Goal: Navigation & Orientation: Find specific page/section

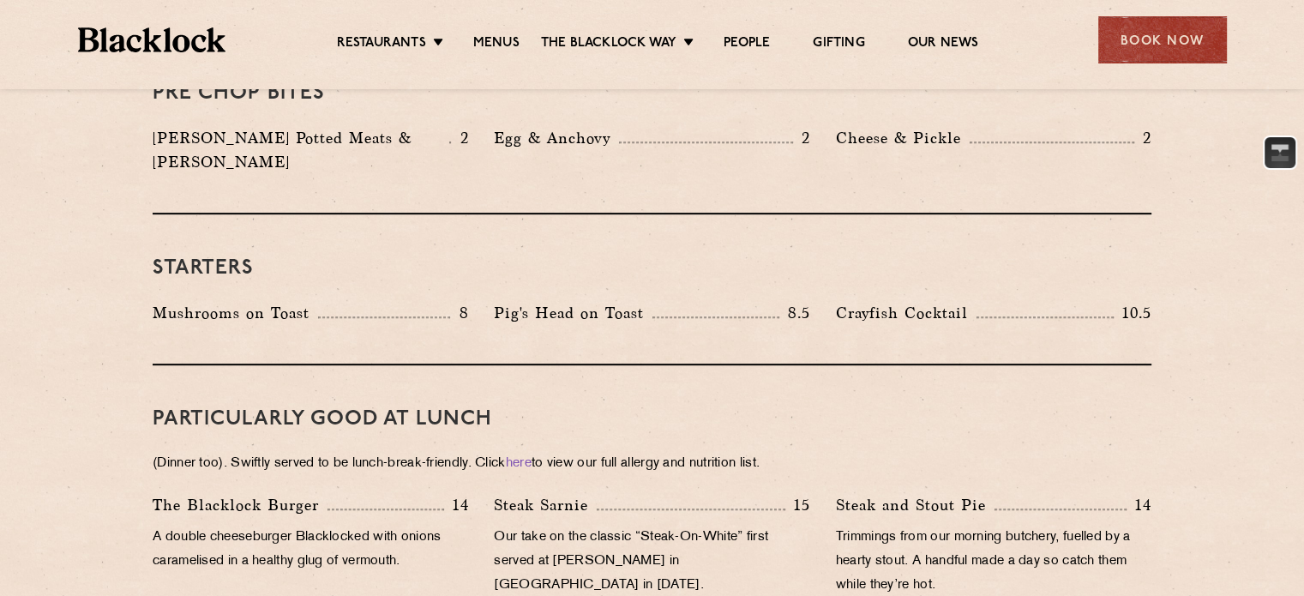
scroll to position [411, 0]
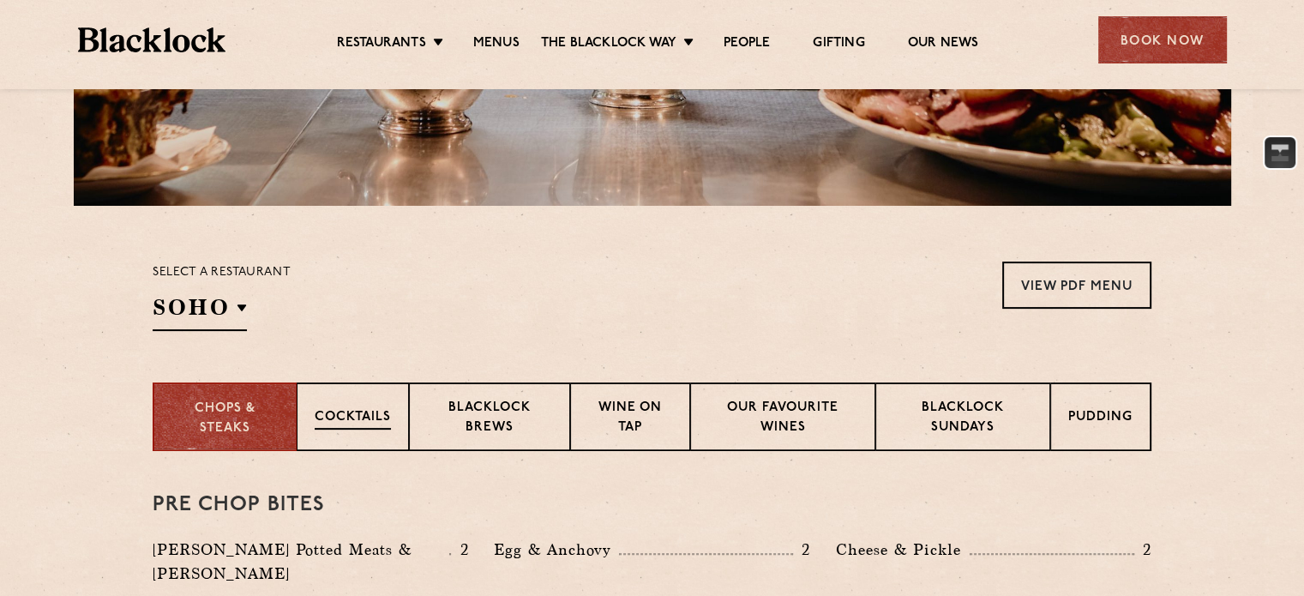
click at [339, 411] on p "Cocktails" at bounding box center [353, 418] width 76 height 21
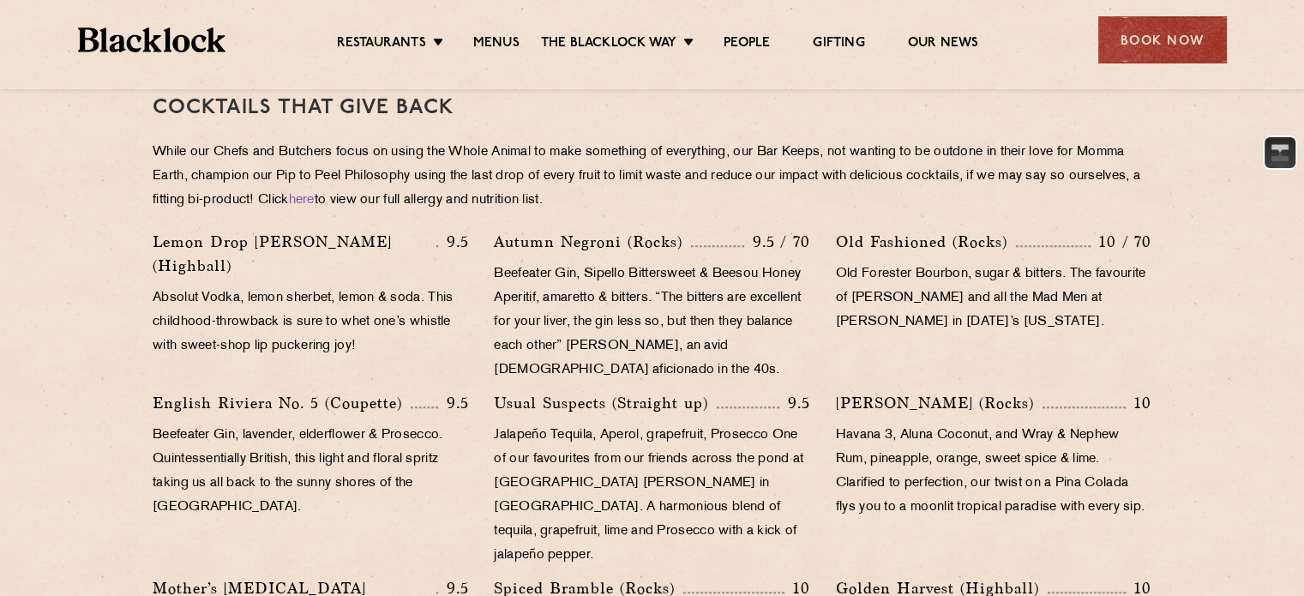
scroll to position [812, 0]
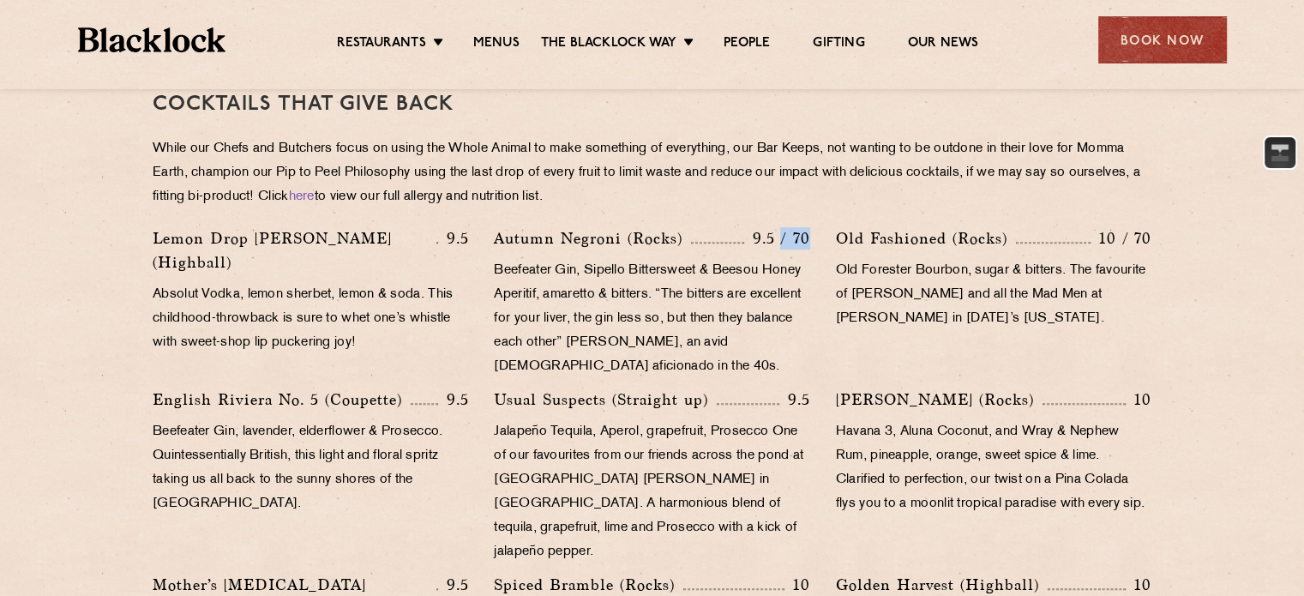
drag, startPoint x: 810, startPoint y: 237, endPoint x: 780, endPoint y: 237, distance: 30.0
click at [780, 237] on div "[PERSON_NAME] (Rocks) 9.5 / 70 Beefeater Gin, Sipello Bittersweet & Beesou Hone…" at bounding box center [651, 306] width 341 height 161
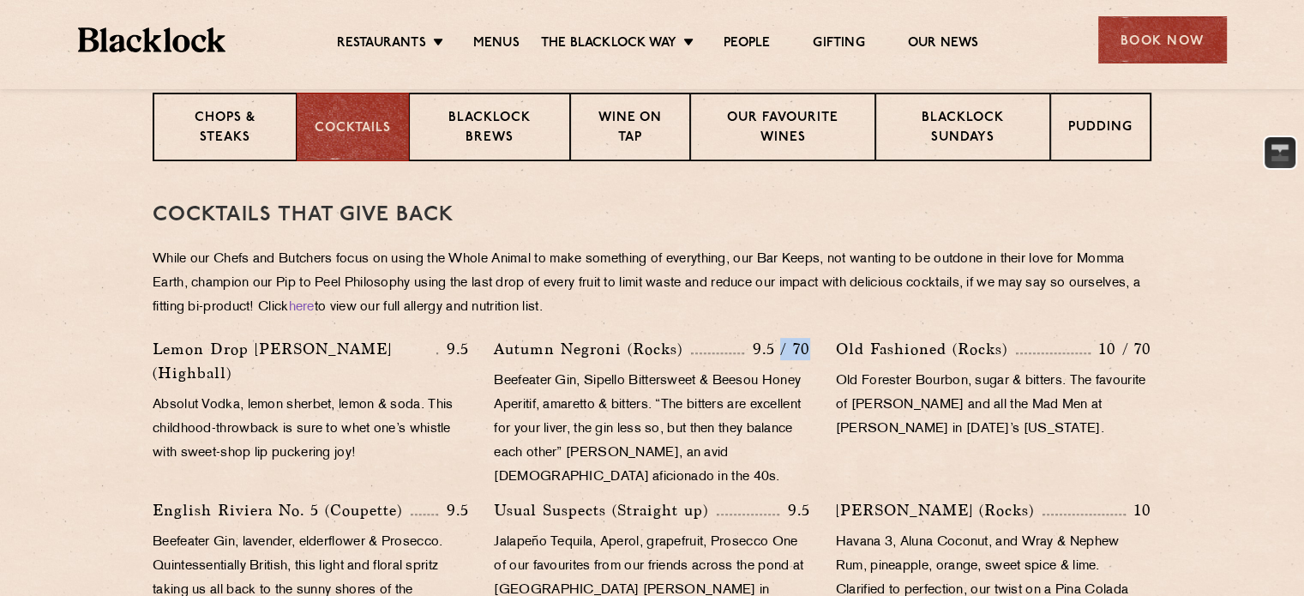
scroll to position [700, 0]
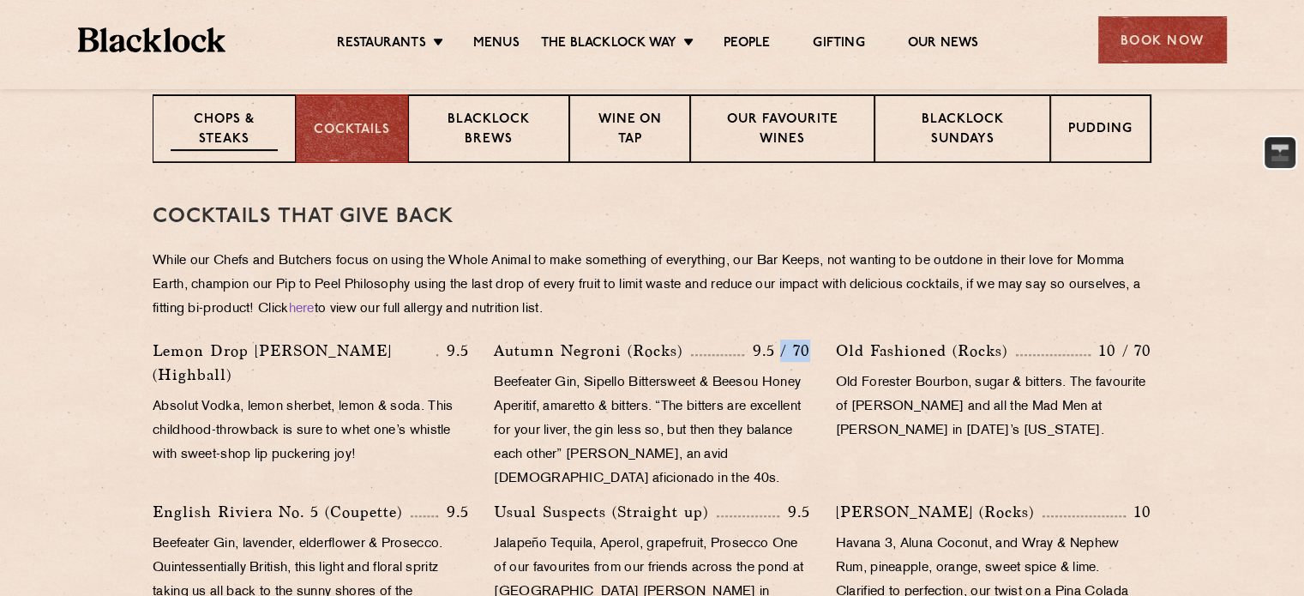
click at [261, 126] on p "Chops & Steaks" at bounding box center [224, 131] width 107 height 40
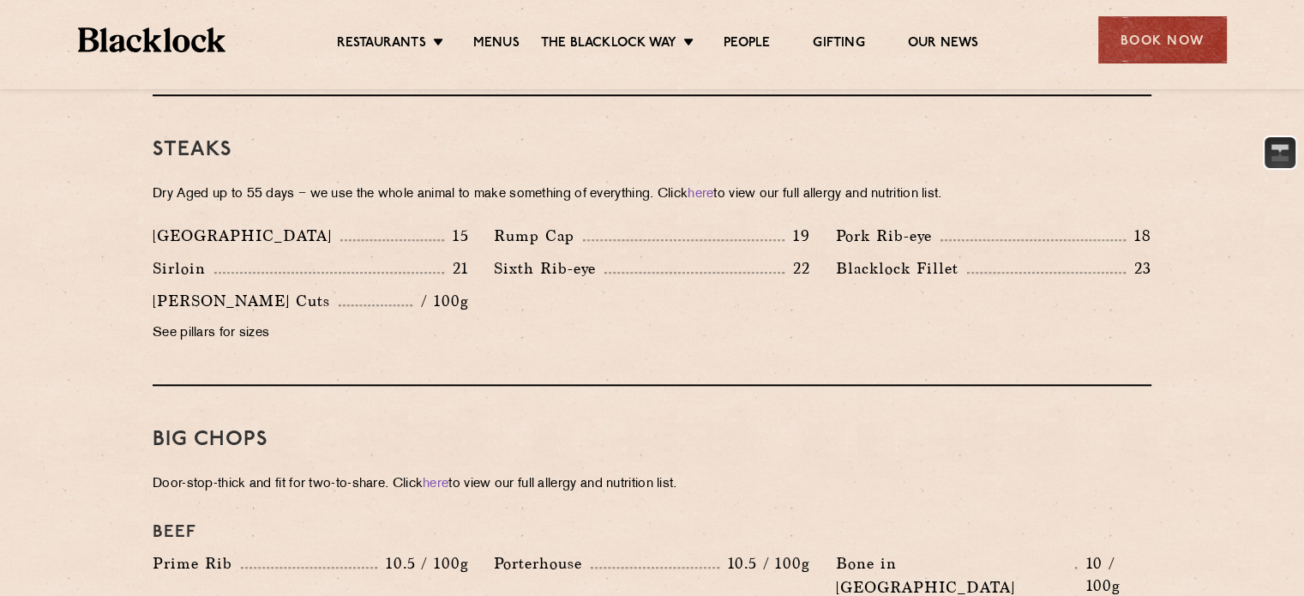
scroll to position [1540, 0]
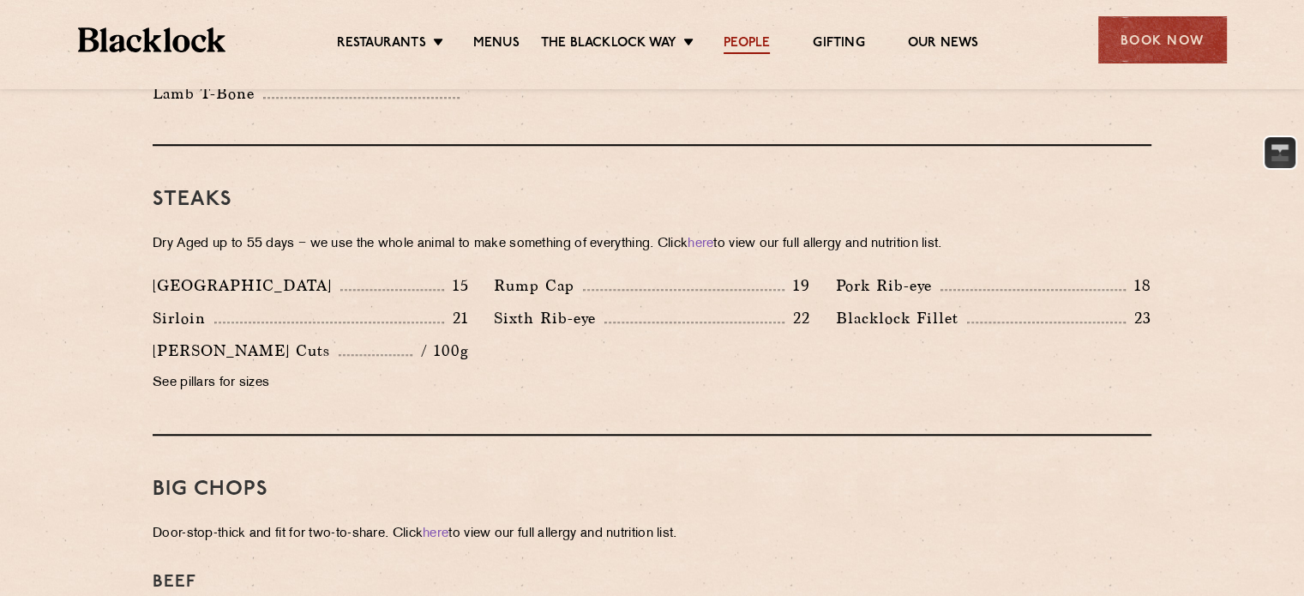
click at [758, 37] on link "People" at bounding box center [747, 44] width 46 height 19
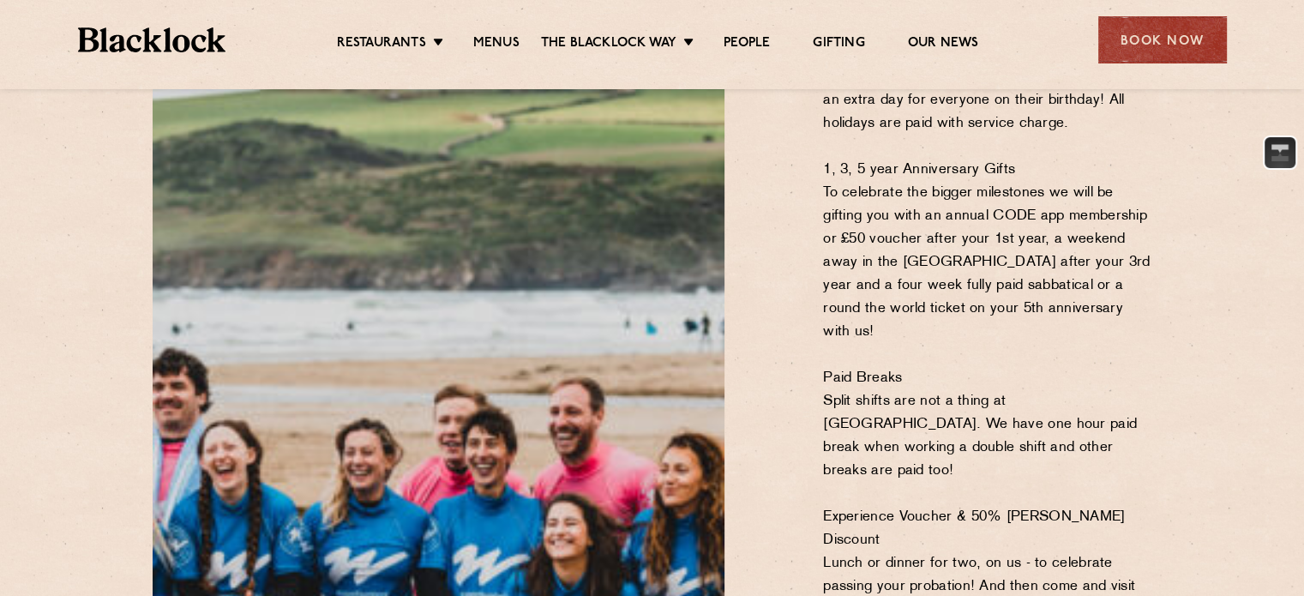
scroll to position [1164, 0]
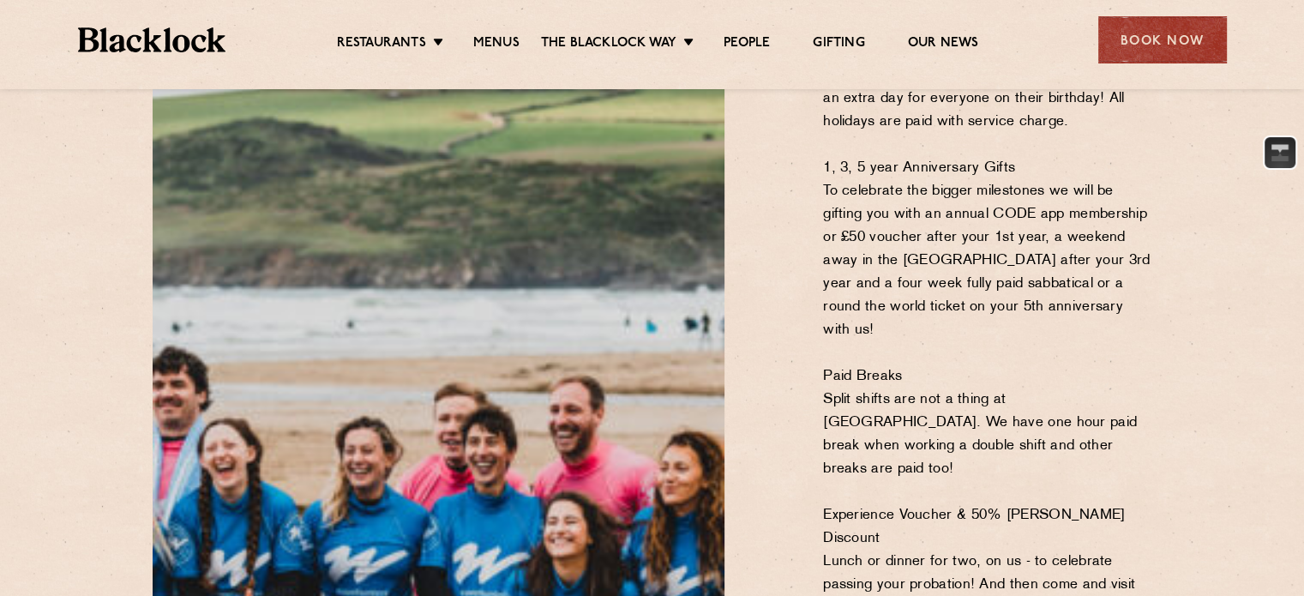
click at [934, 28] on ul "Restaurants Soho City Shoreditch Covent Garden Canary Wharf Manchester Birmingh…" at bounding box center [656, 40] width 863 height 27
click at [938, 37] on link "Our News" at bounding box center [943, 44] width 71 height 19
